Goal: Check status: Check status

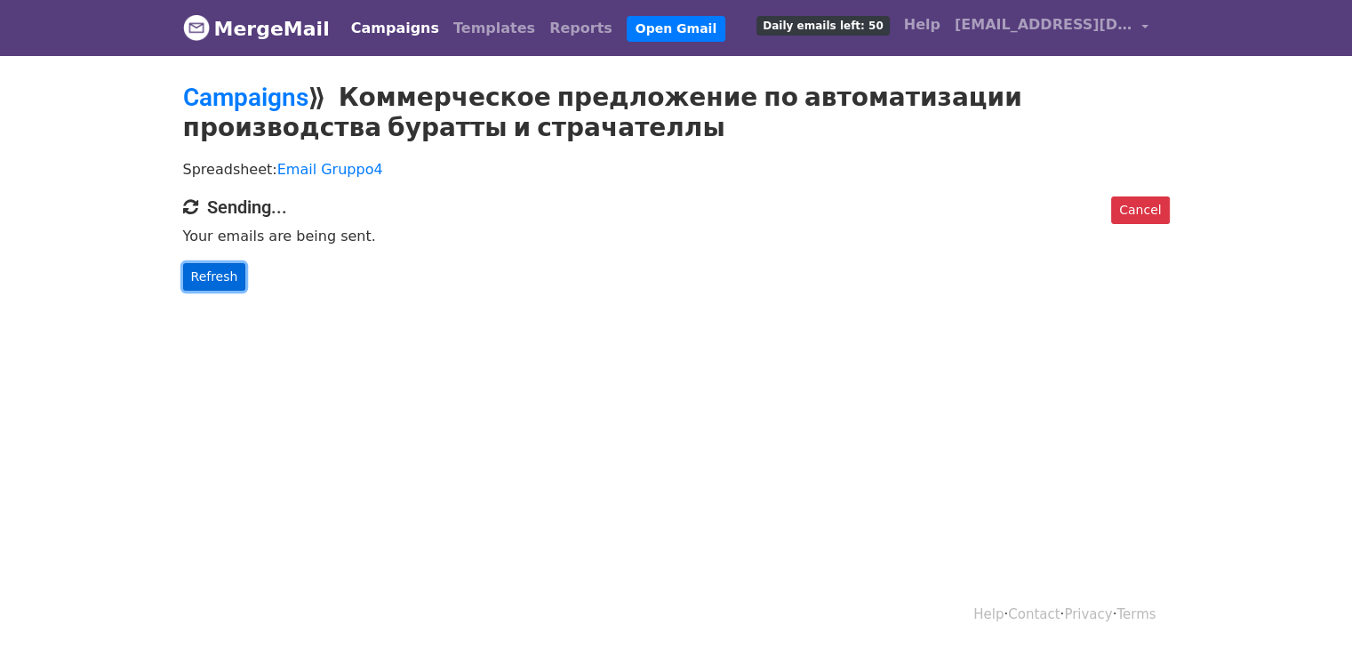
click at [209, 277] on link "Refresh" at bounding box center [214, 277] width 63 height 28
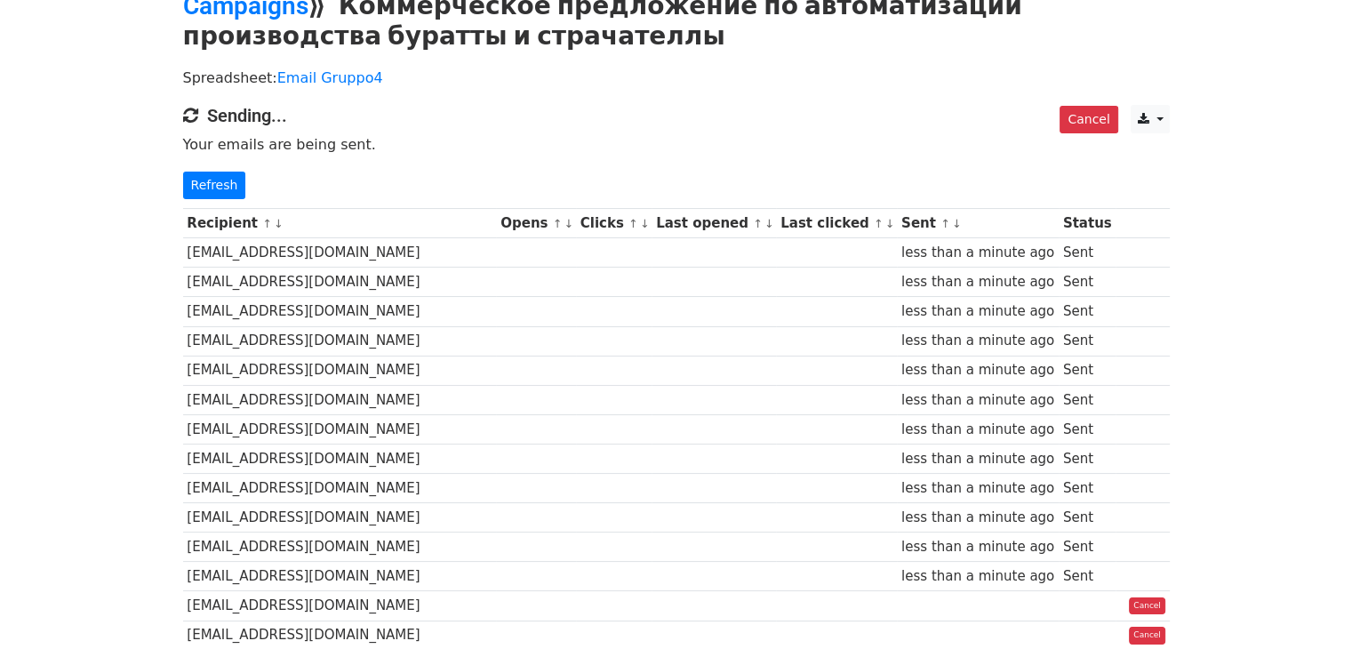
scroll to position [89, 0]
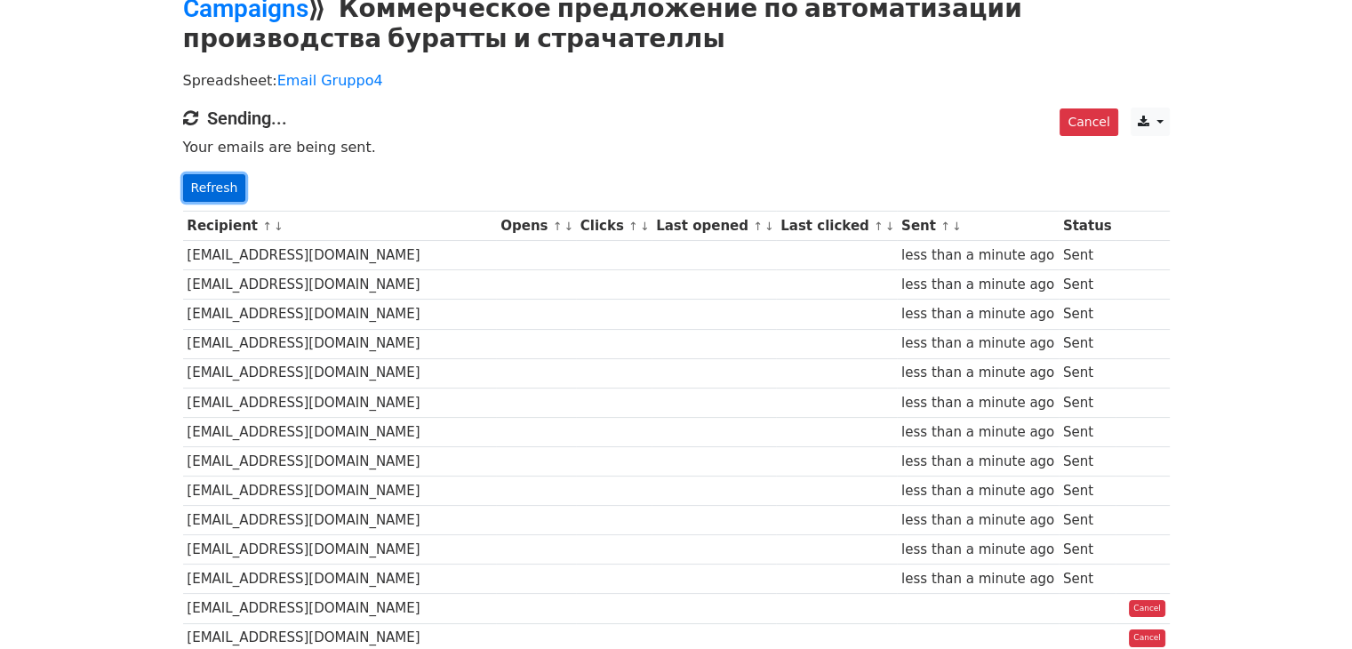
click at [212, 188] on link "Refresh" at bounding box center [214, 188] width 63 height 28
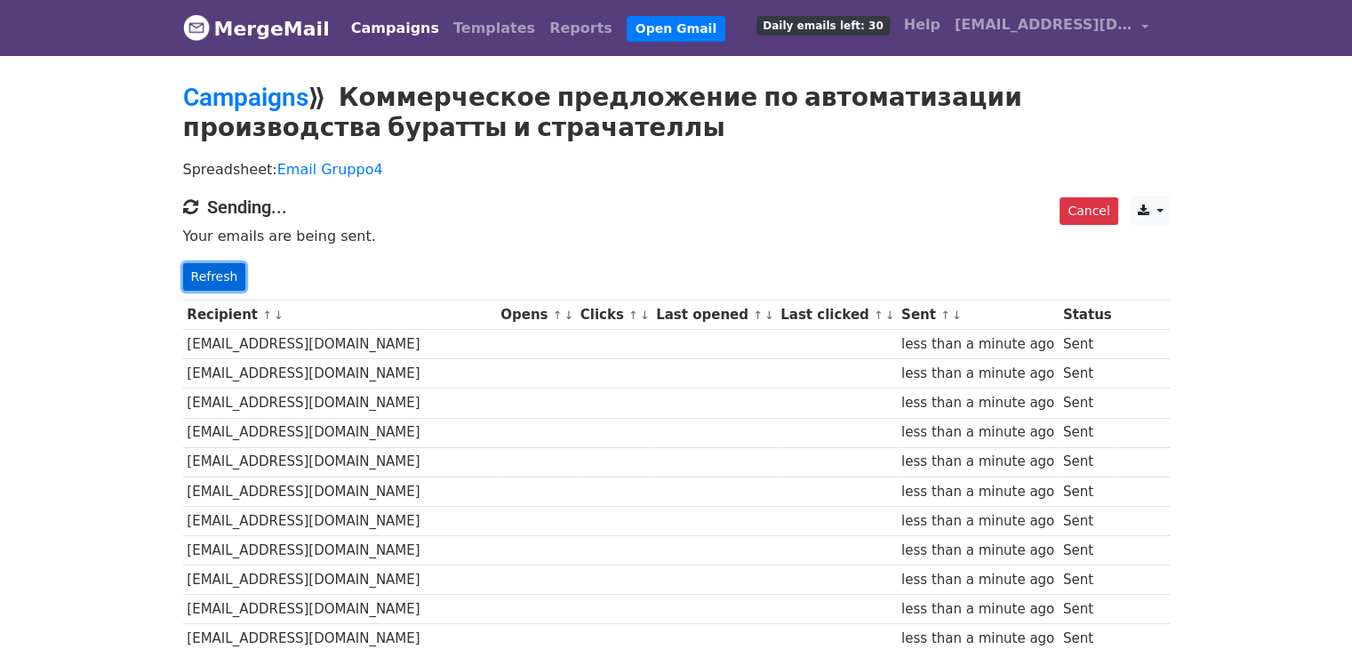
click at [202, 272] on link "Refresh" at bounding box center [214, 277] width 63 height 28
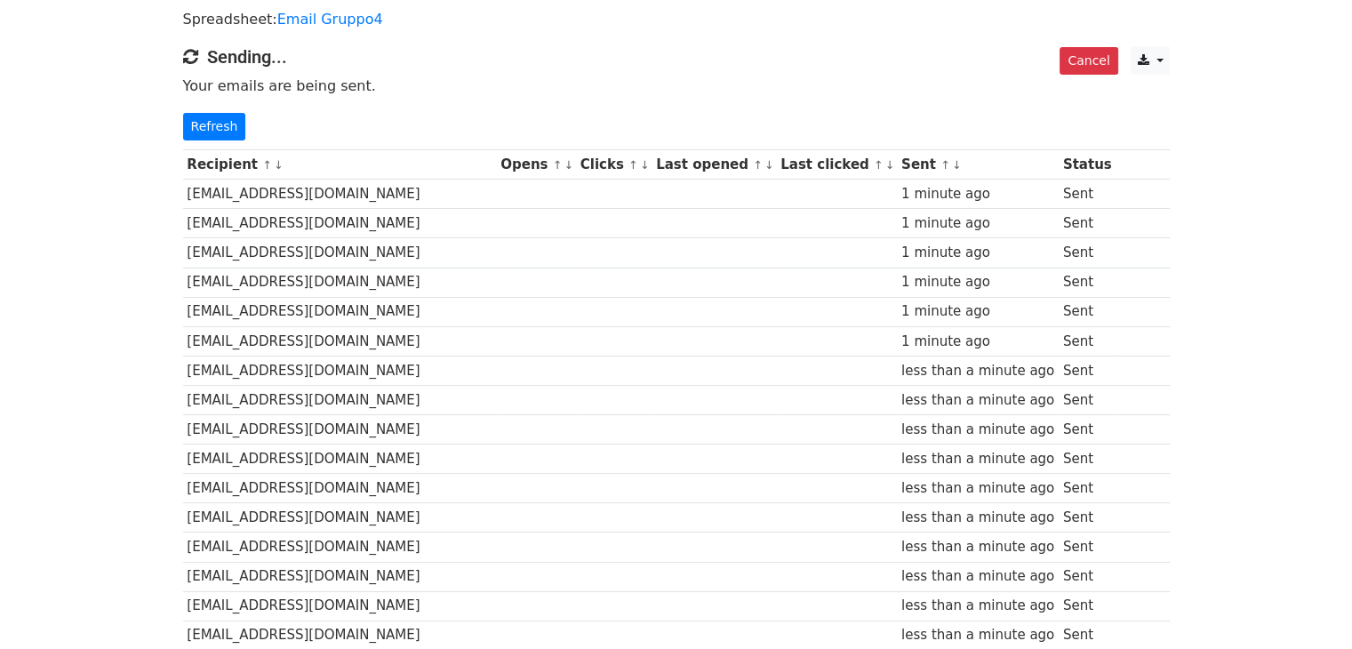
scroll to position [176, 0]
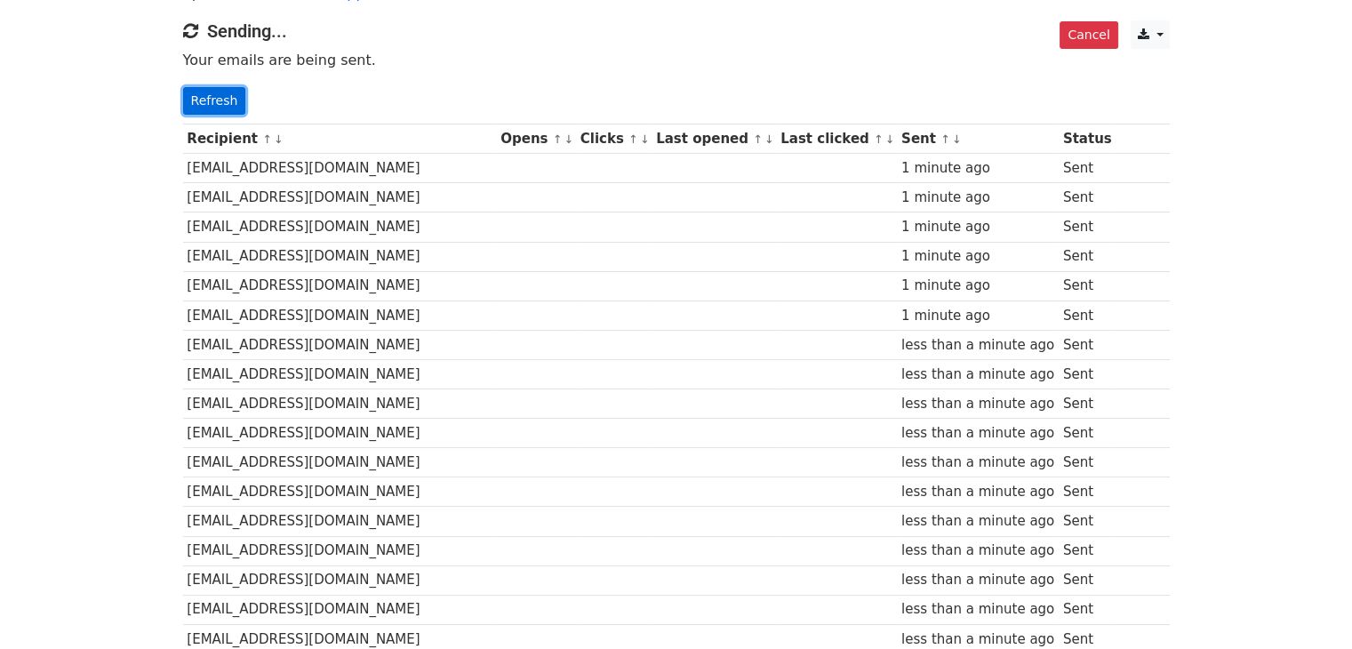
click at [204, 93] on link "Refresh" at bounding box center [214, 101] width 63 height 28
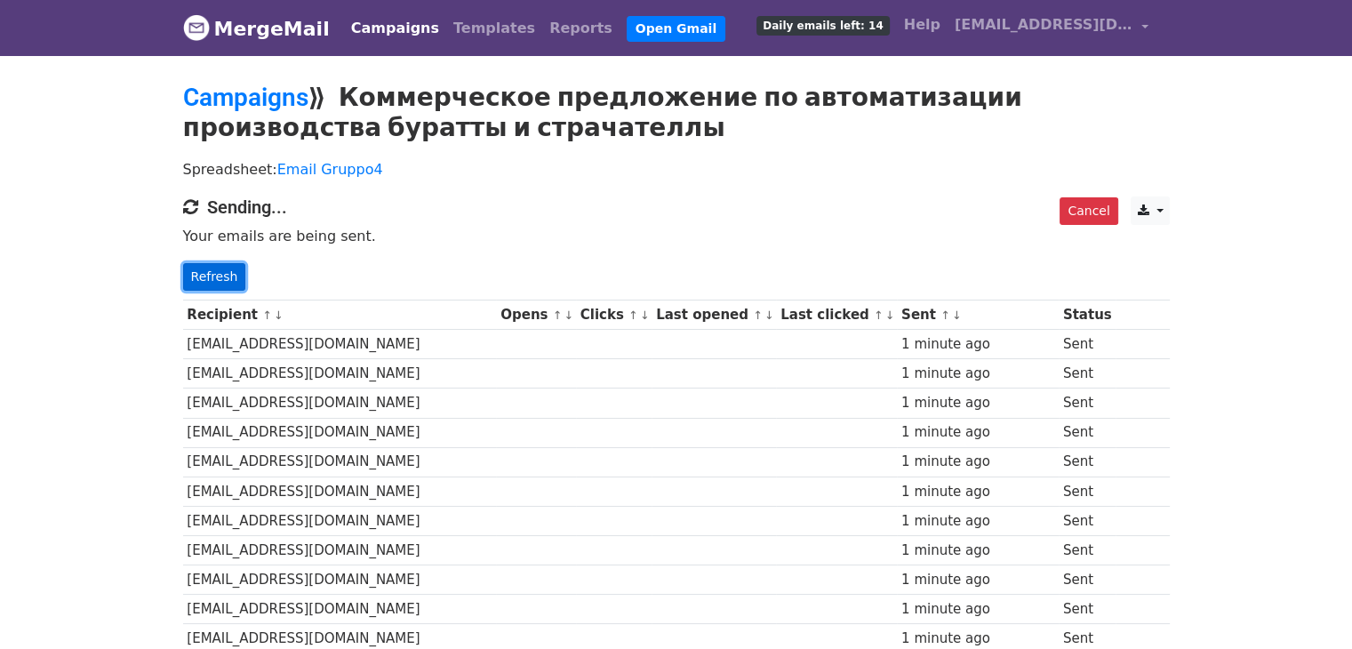
click at [186, 274] on link "Refresh" at bounding box center [214, 277] width 63 height 28
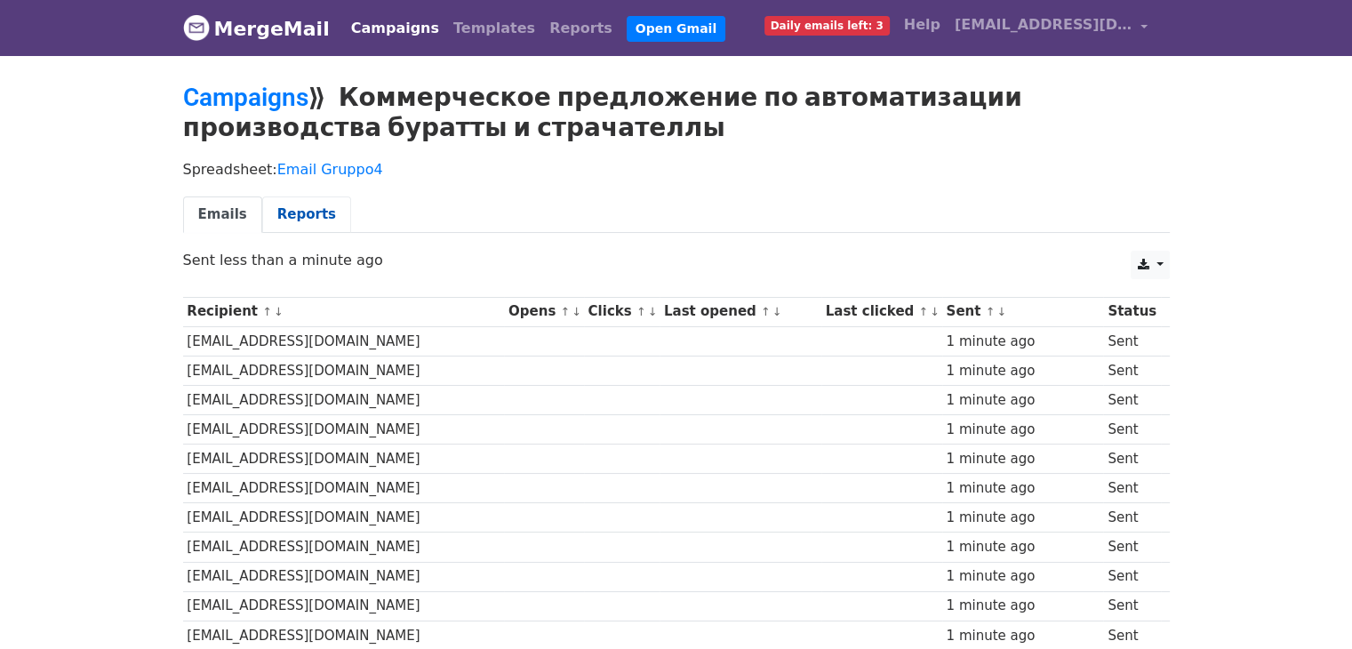
click at [307, 204] on link "Reports" at bounding box center [306, 214] width 89 height 36
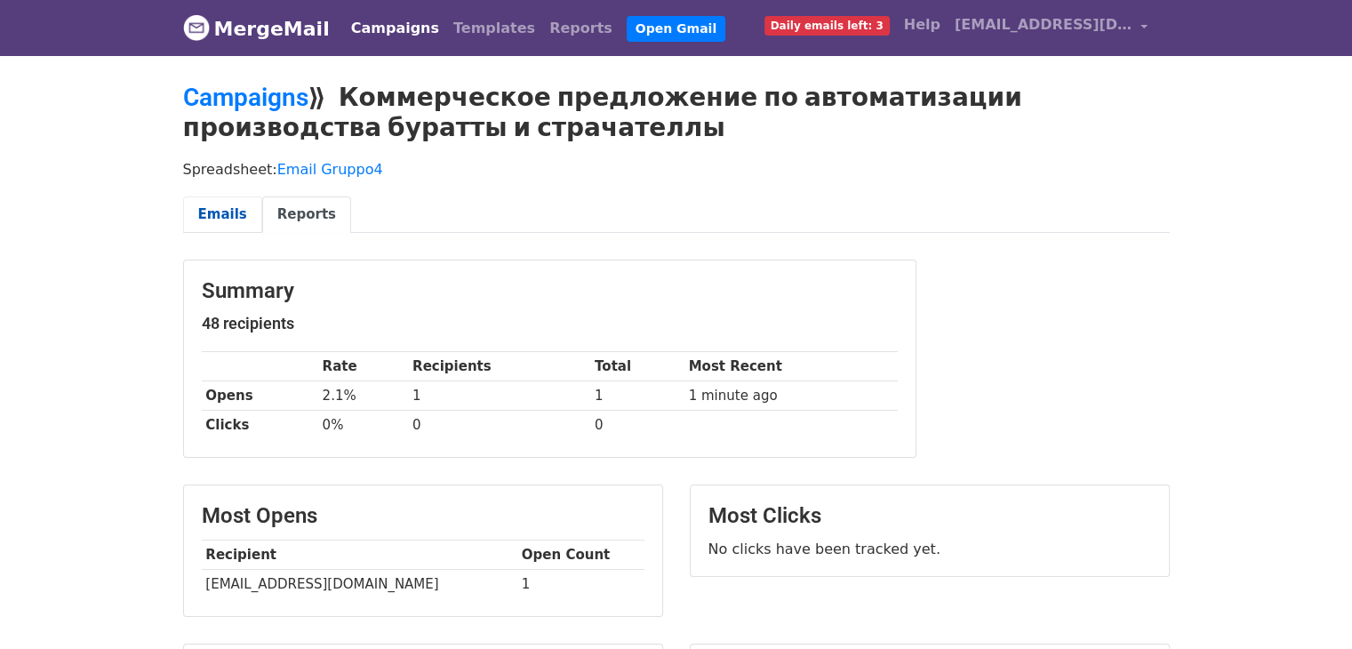
click at [221, 214] on link "Emails" at bounding box center [222, 214] width 79 height 36
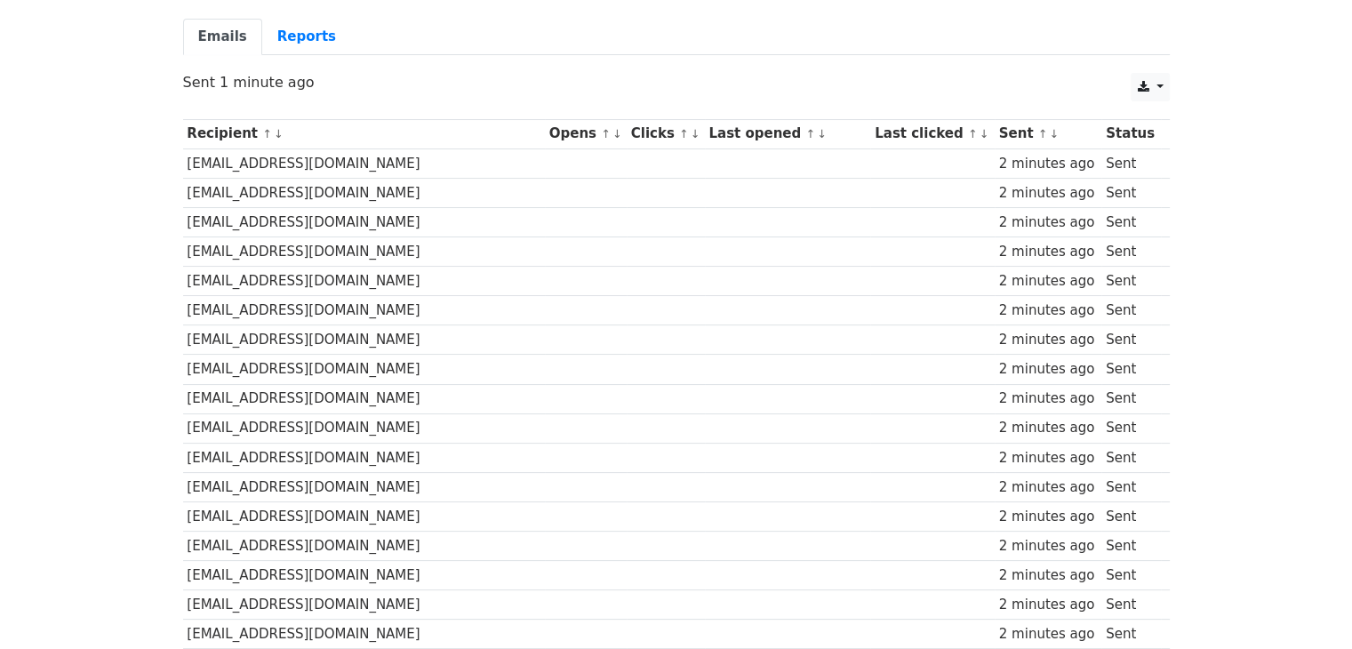
scroll to position [178, 0]
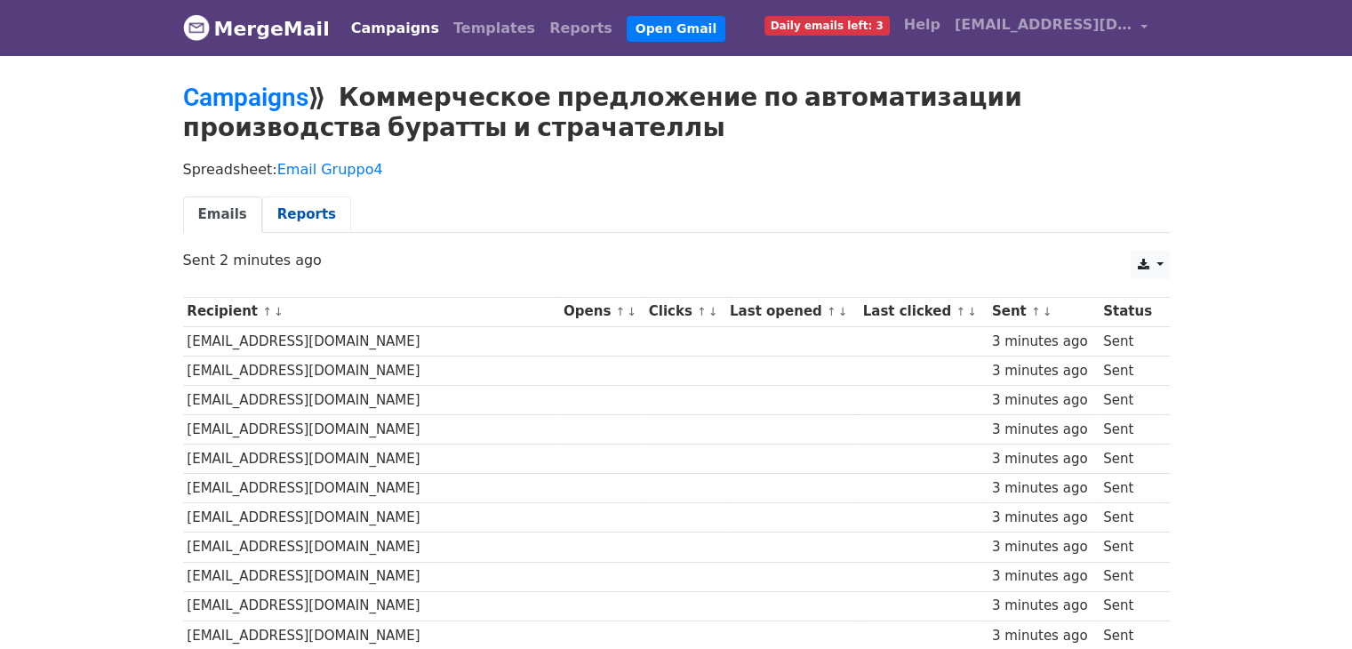
click at [298, 209] on link "Reports" at bounding box center [306, 214] width 89 height 36
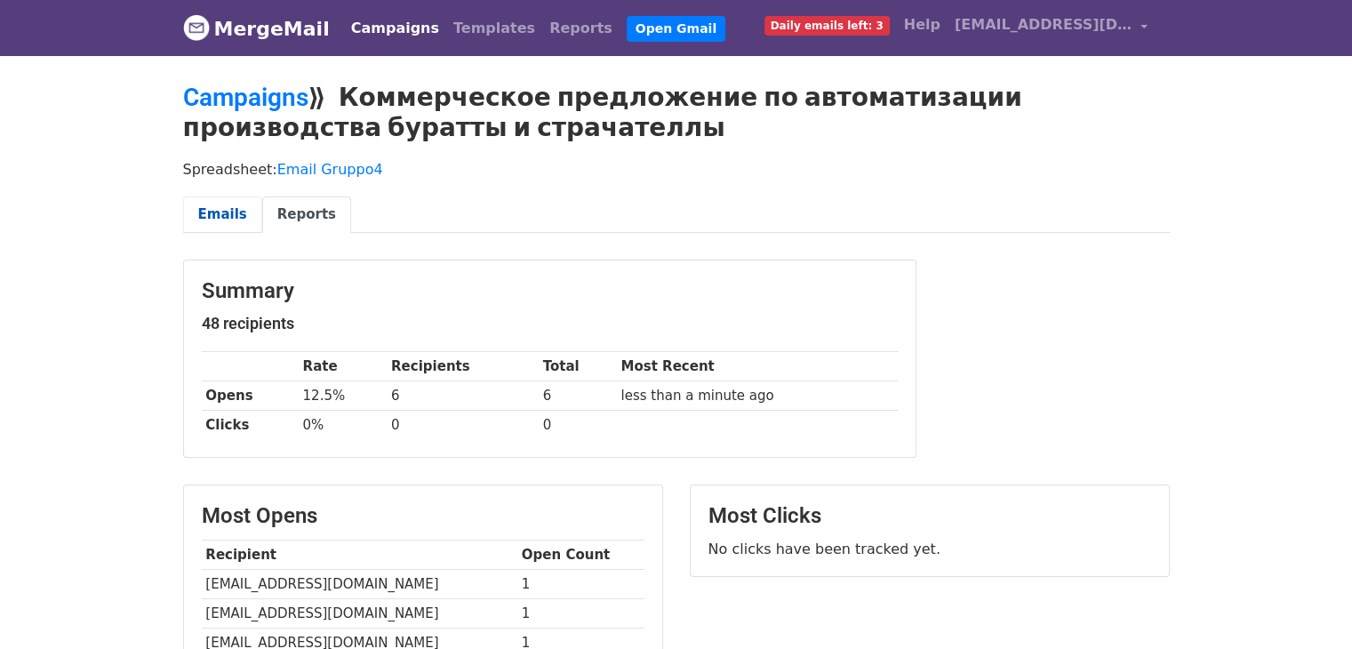
click at [228, 218] on link "Emails" at bounding box center [222, 214] width 79 height 36
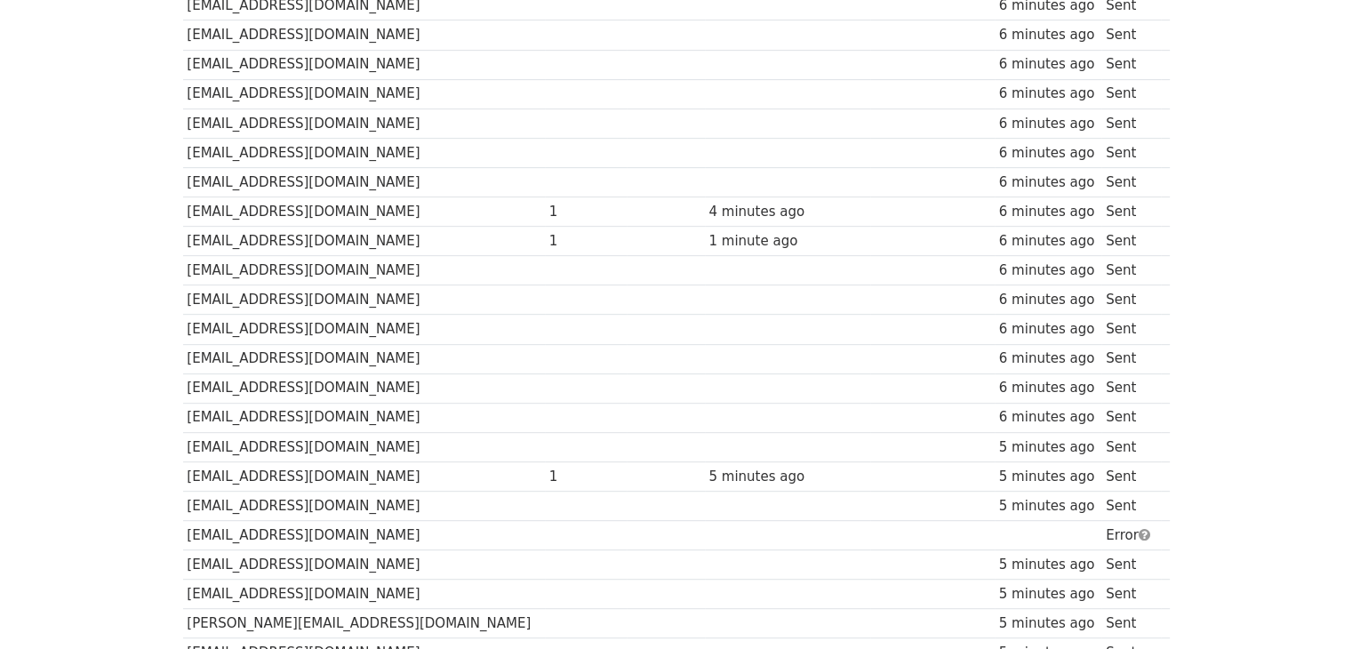
scroll to position [800, 0]
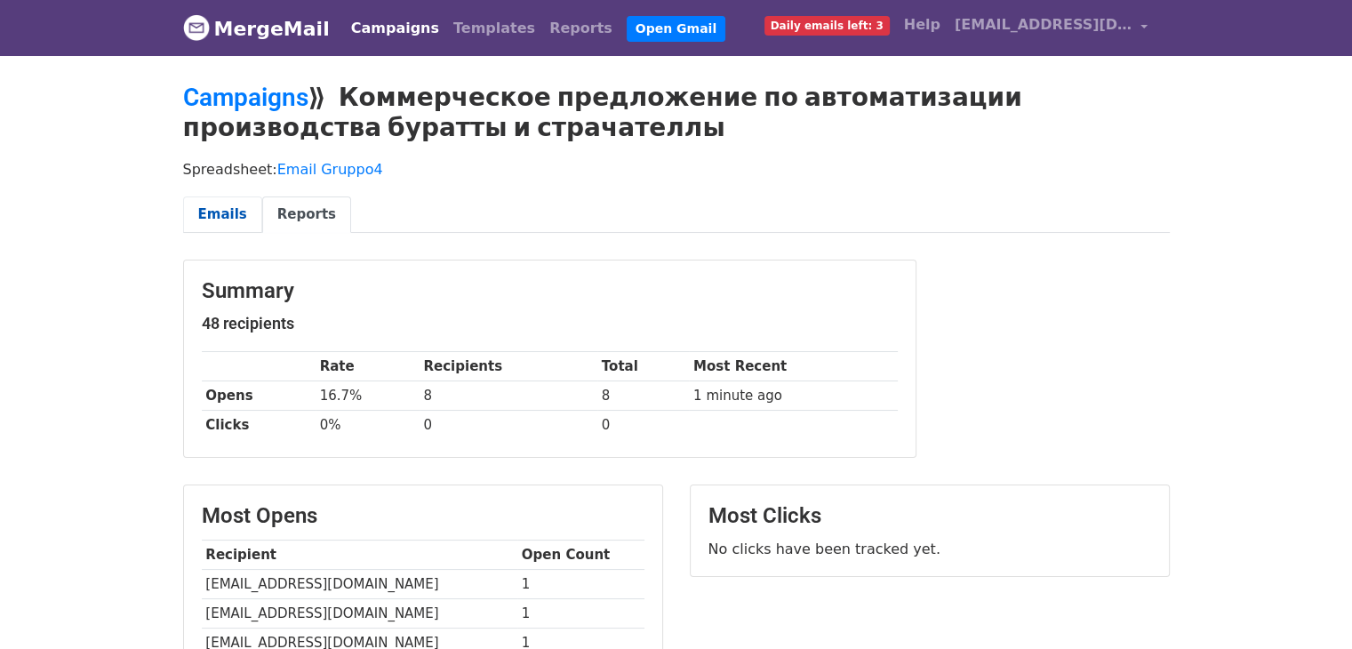
click at [205, 216] on link "Emails" at bounding box center [222, 214] width 79 height 36
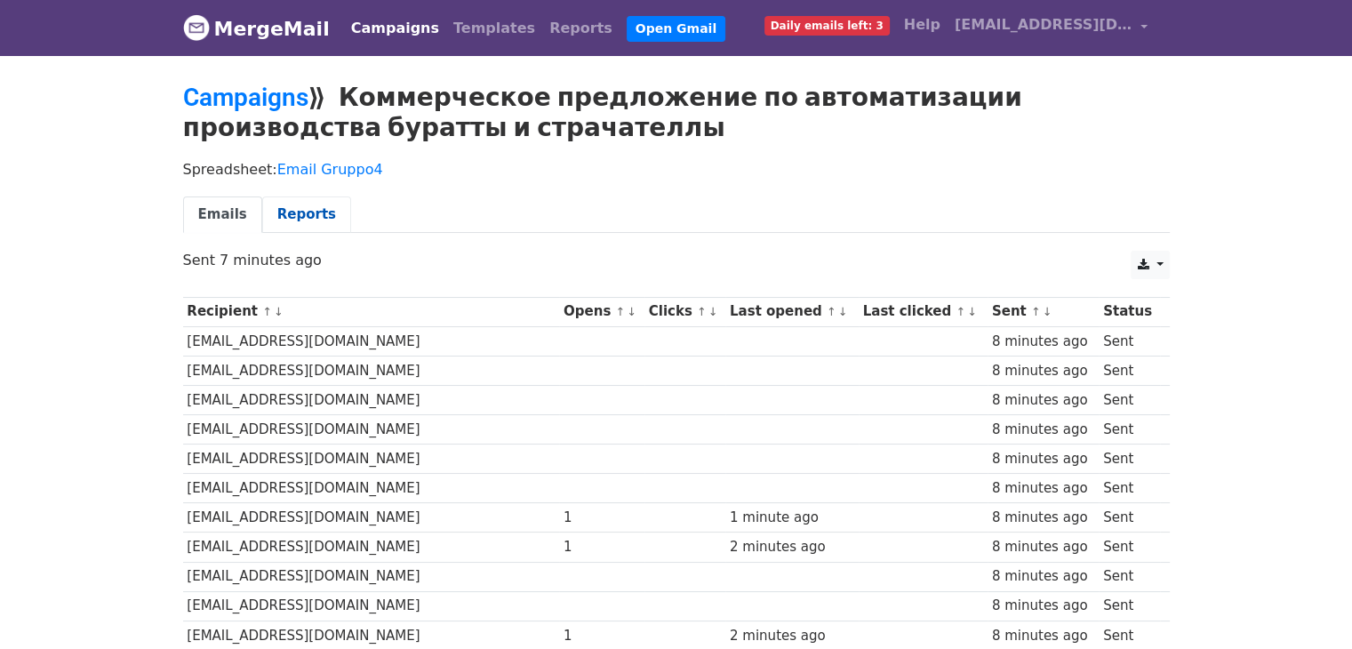
click at [295, 217] on link "Reports" at bounding box center [306, 214] width 89 height 36
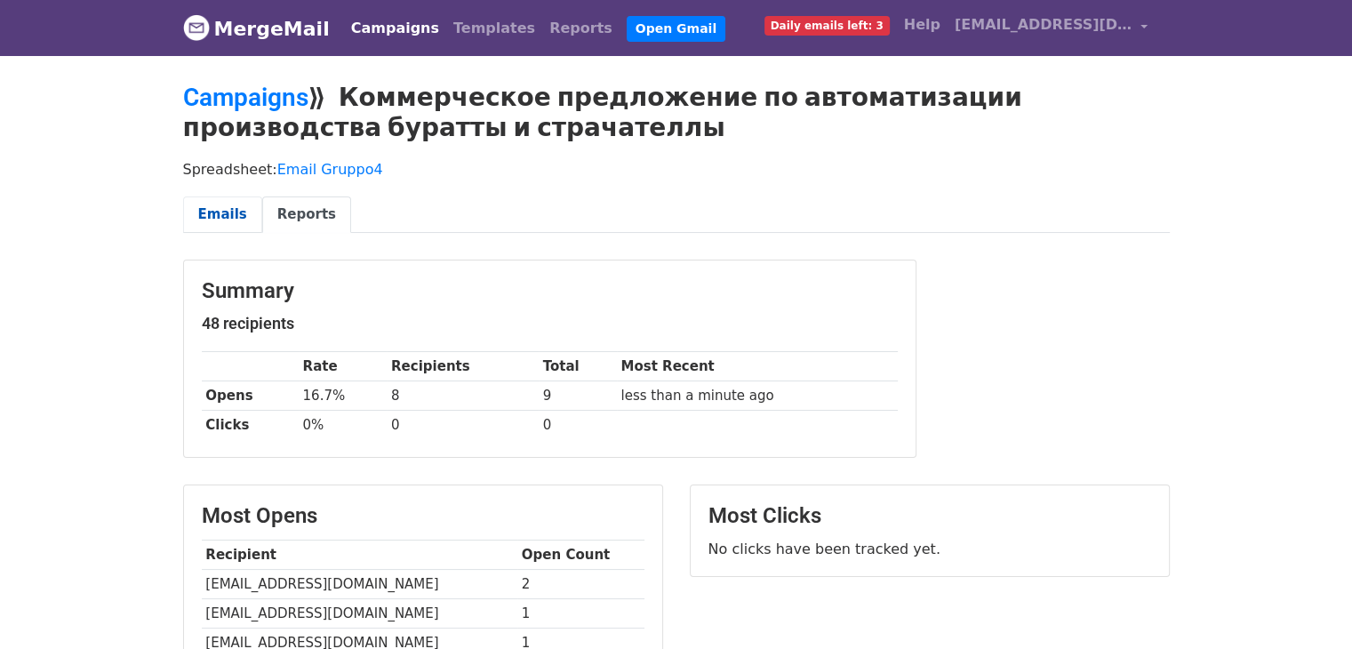
click at [215, 208] on link "Emails" at bounding box center [222, 214] width 79 height 36
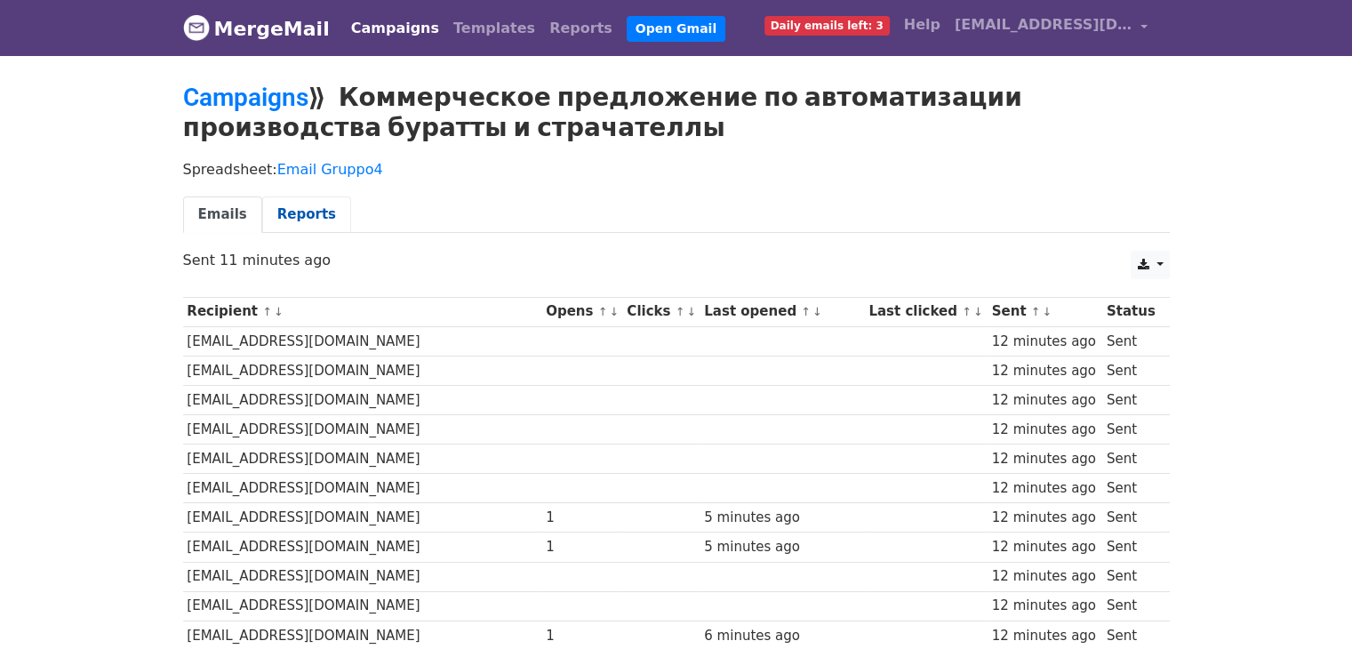
click at [286, 209] on link "Reports" at bounding box center [306, 214] width 89 height 36
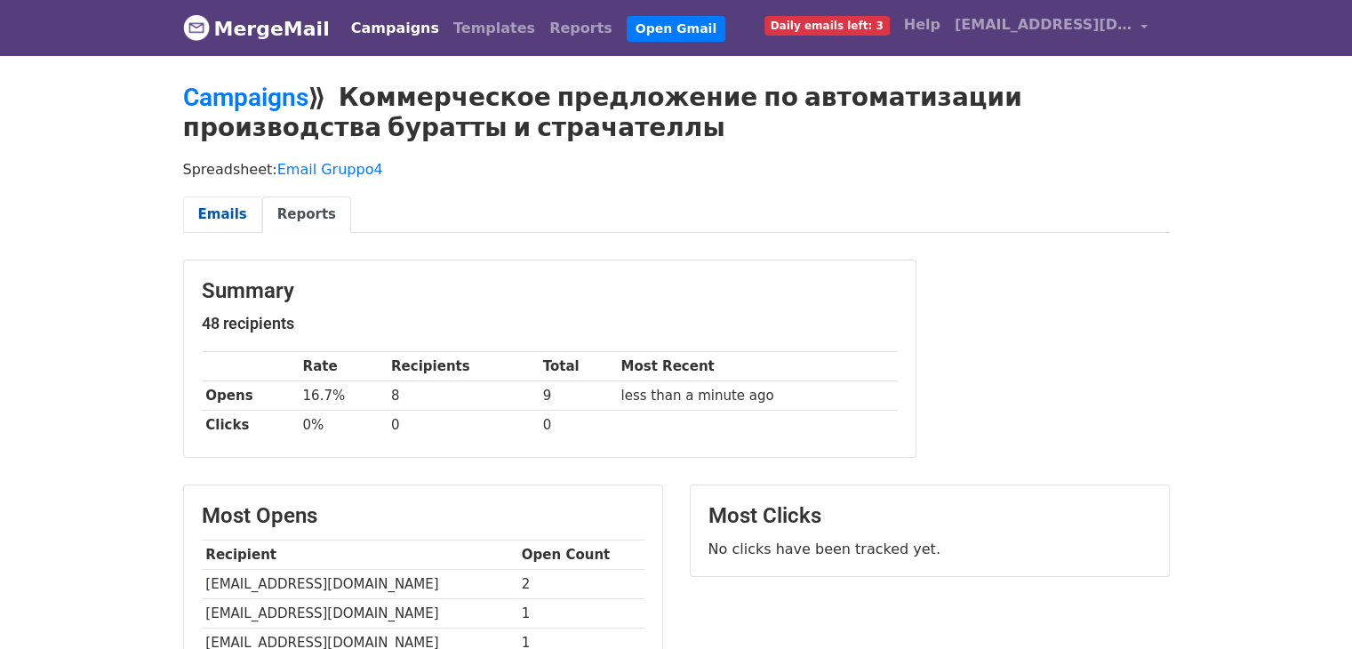
click at [207, 215] on link "Emails" at bounding box center [222, 214] width 79 height 36
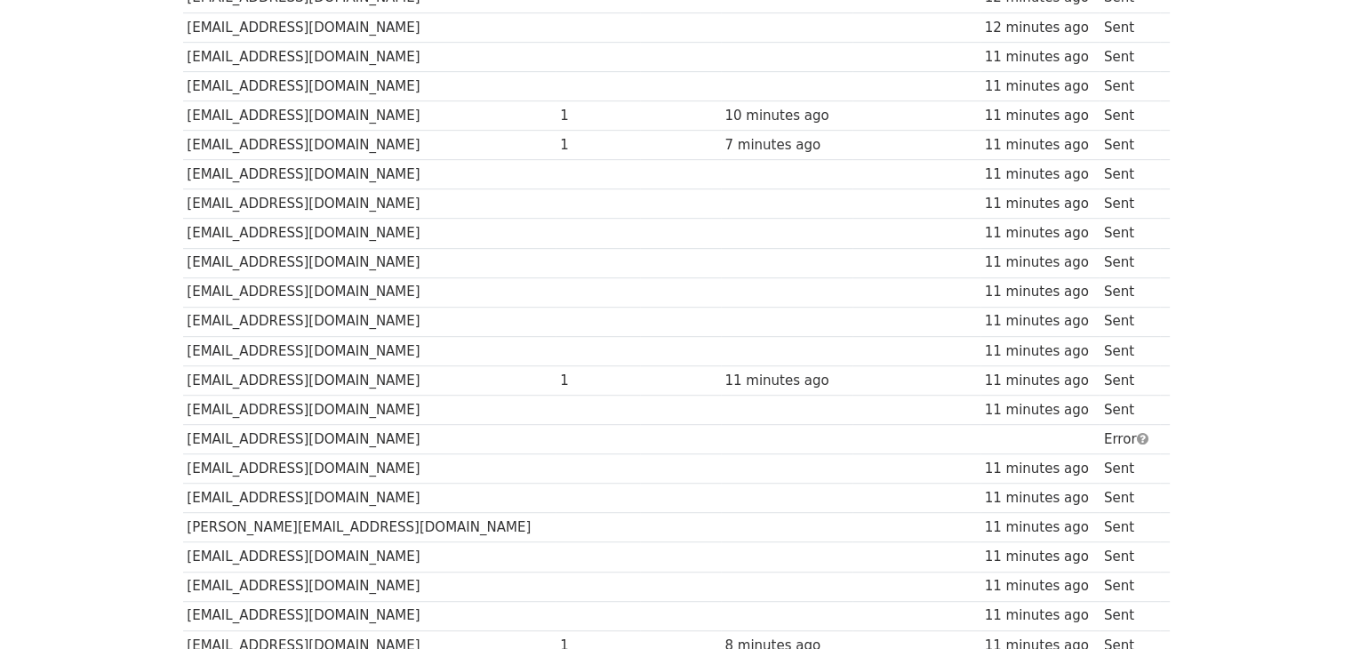
scroll to position [1237, 0]
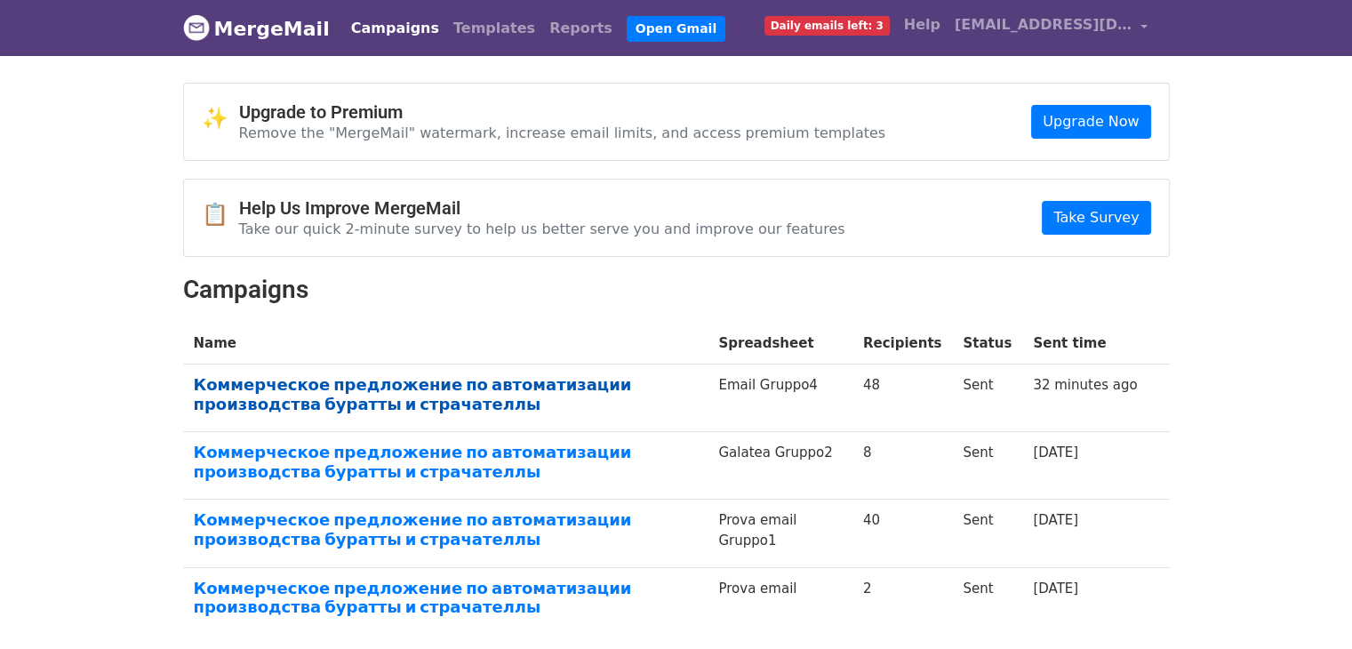
click at [387, 386] on link "Коммерческое предложение по автоматизации производства буратты и страчателлы" at bounding box center [446, 394] width 504 height 38
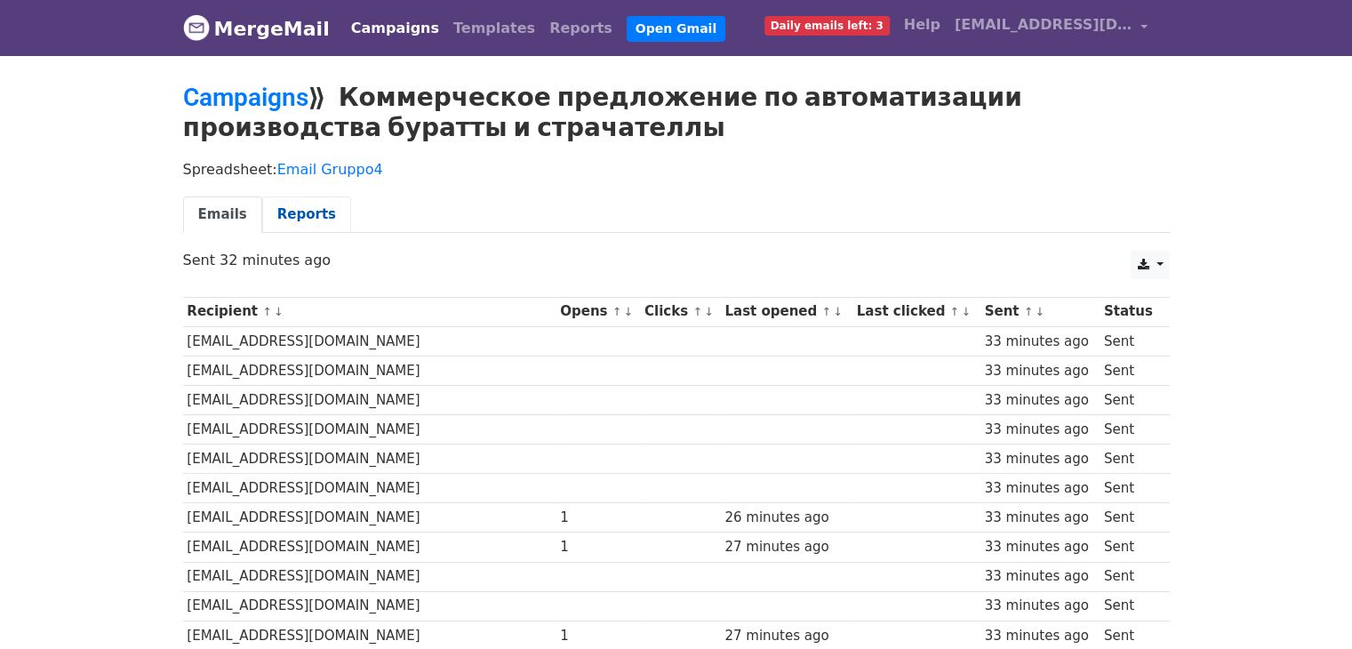
click at [289, 212] on link "Reports" at bounding box center [306, 214] width 89 height 36
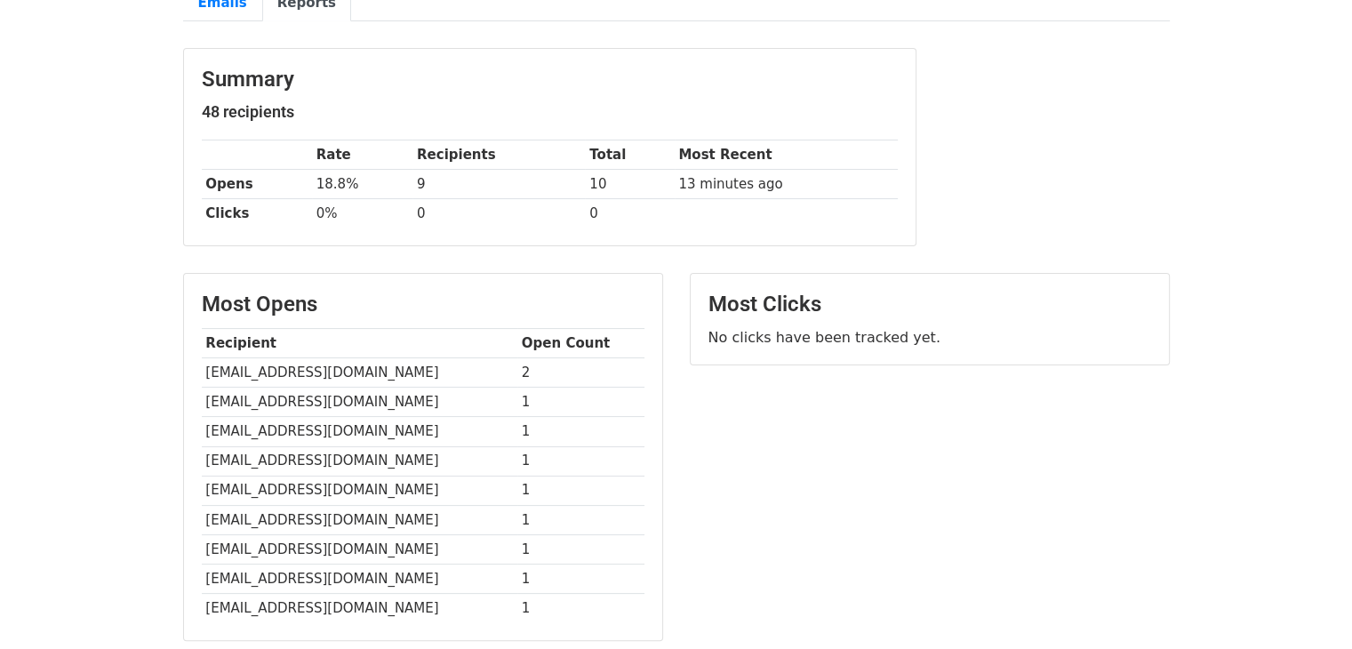
scroll to position [124, 0]
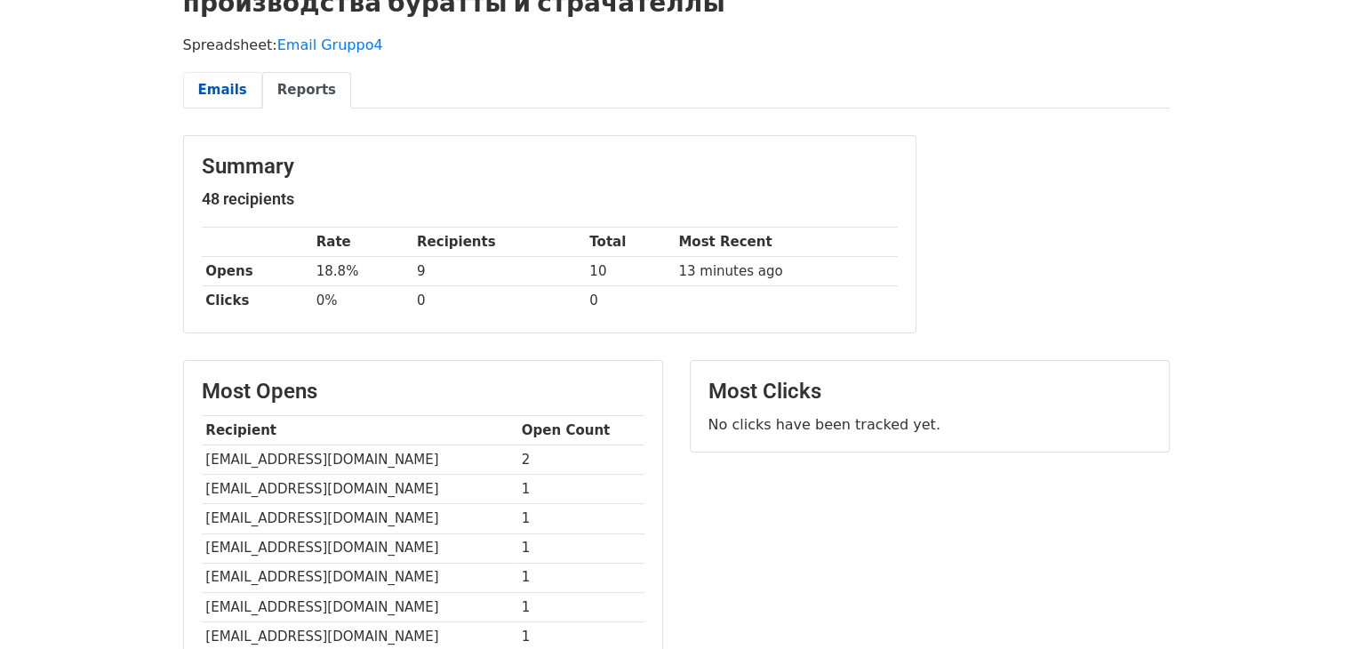
click at [210, 83] on link "Emails" at bounding box center [222, 90] width 79 height 36
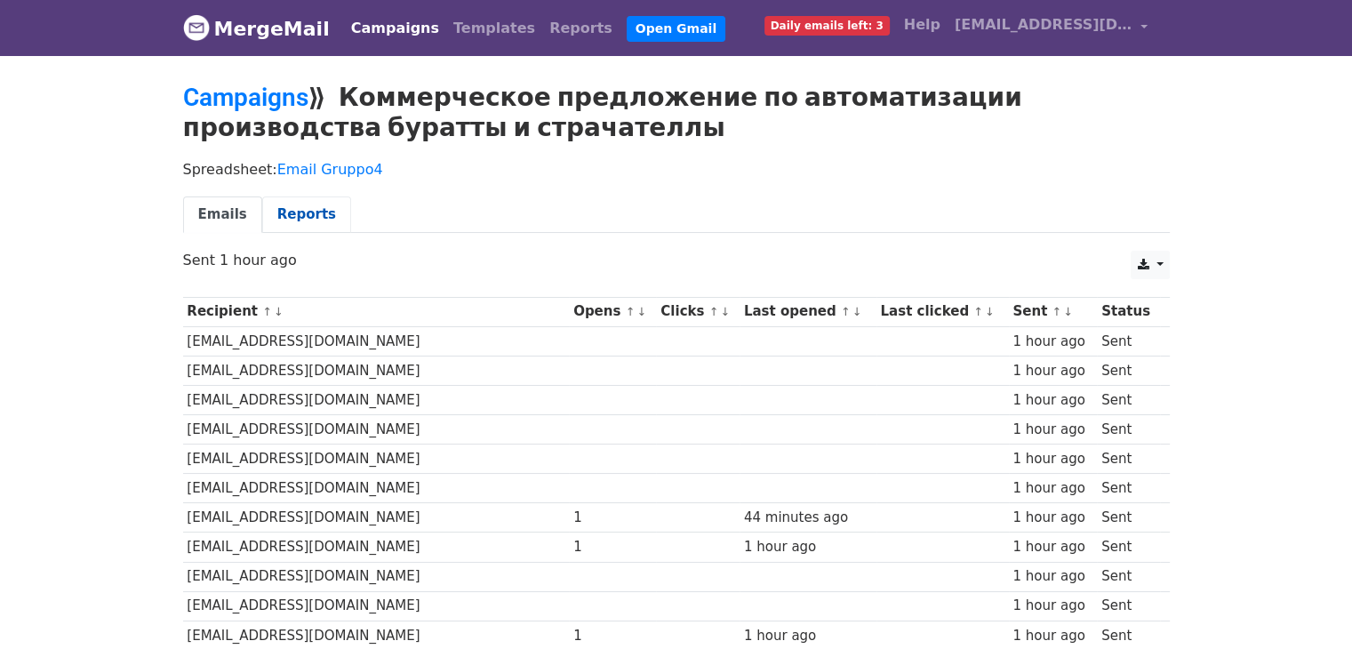
click at [299, 206] on link "Reports" at bounding box center [306, 214] width 89 height 36
click at [299, 207] on link "Reports" at bounding box center [306, 214] width 89 height 36
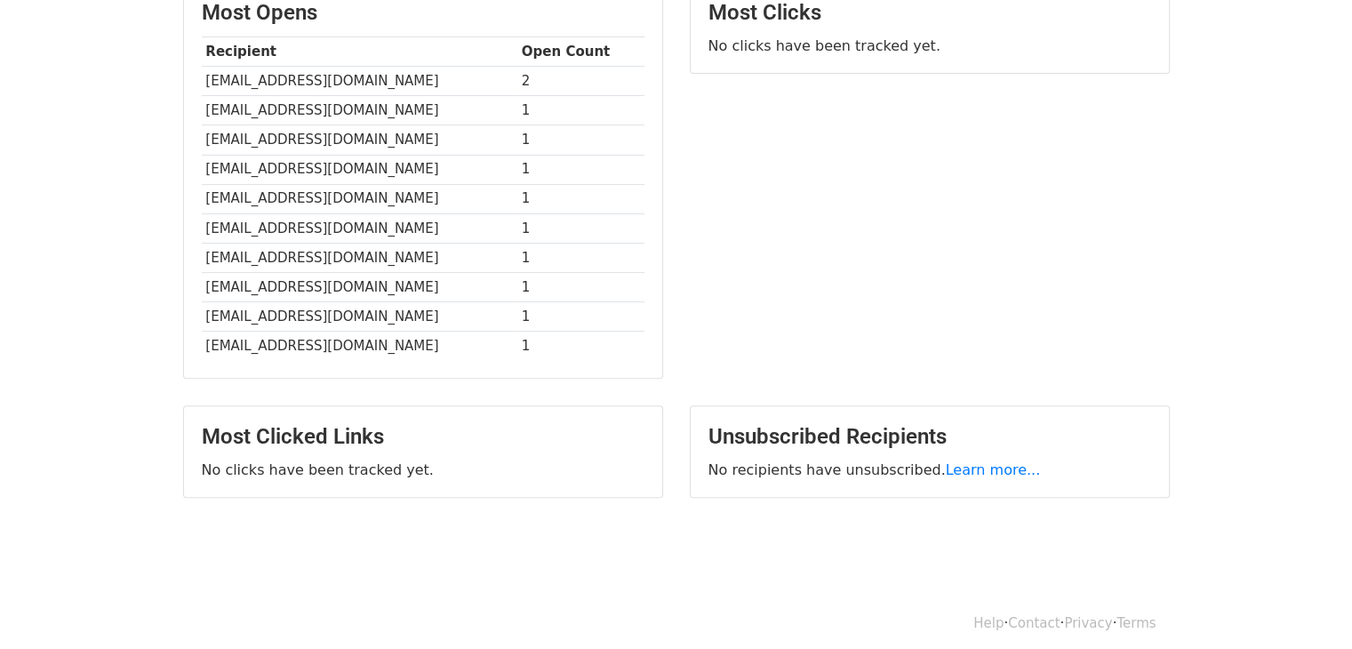
scroll to position [508, 0]
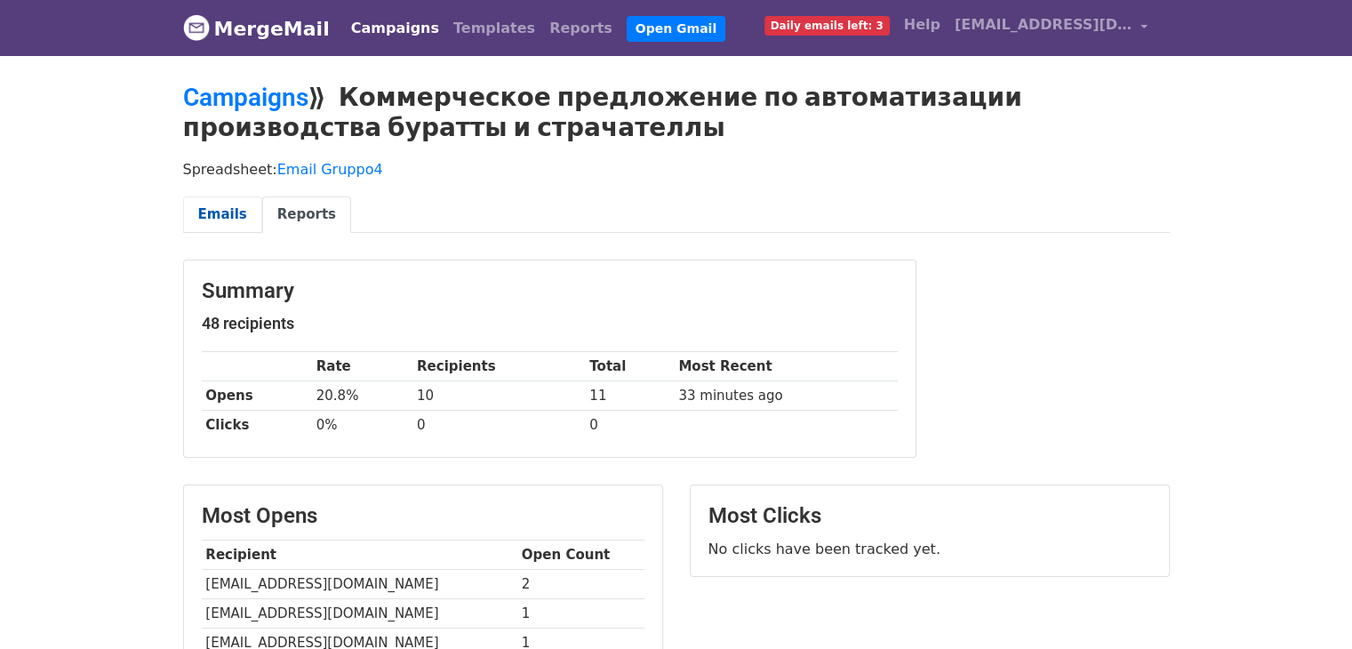
click at [233, 212] on link "Emails" at bounding box center [222, 214] width 79 height 36
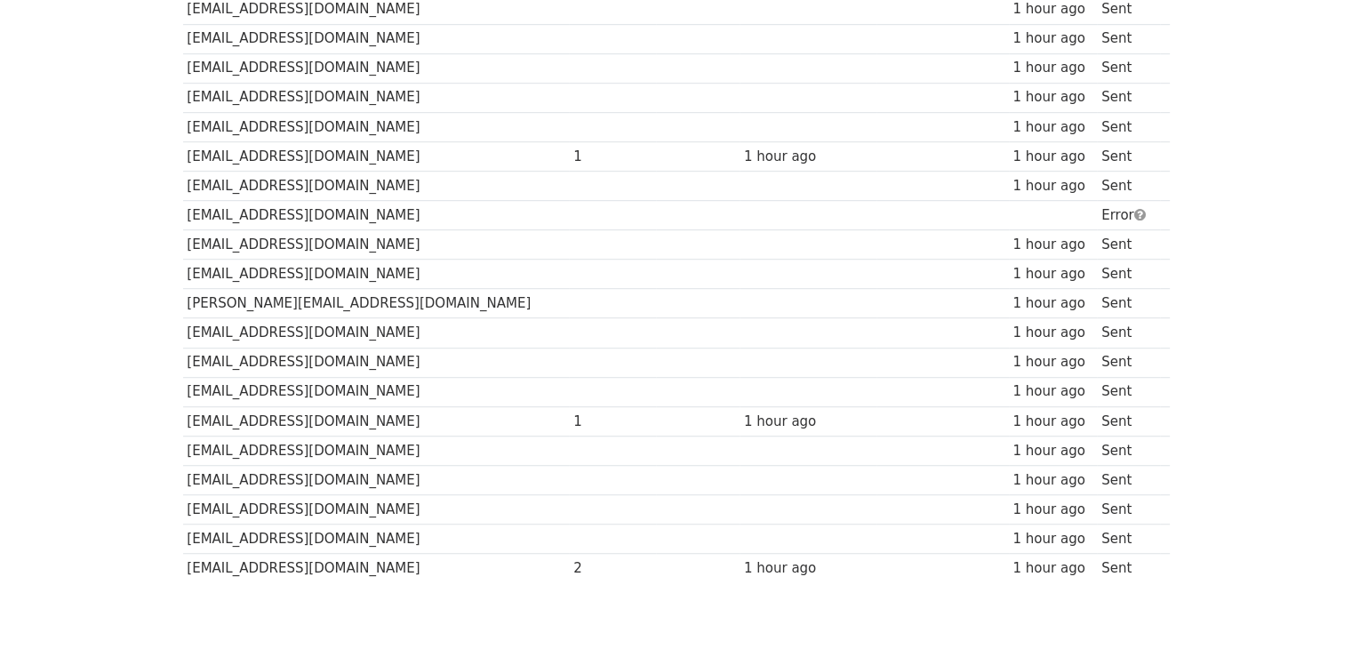
scroll to position [160, 0]
